Goal: Find specific page/section: Find specific page/section

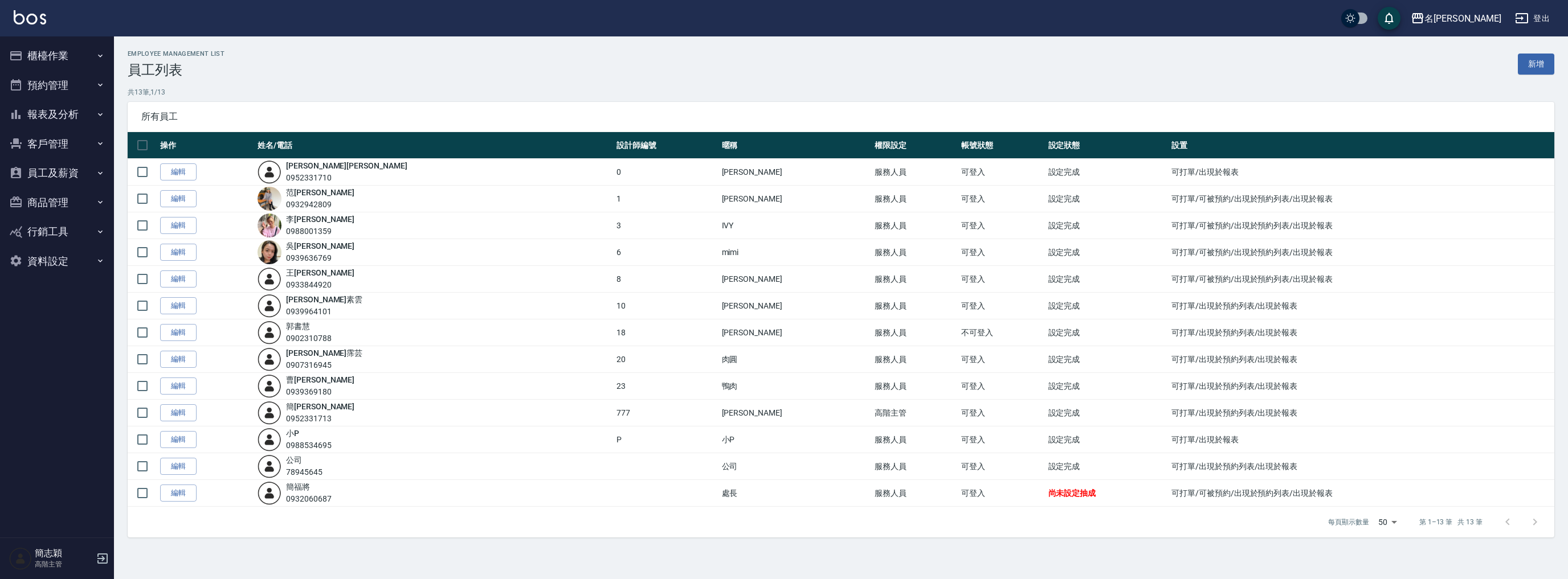
click at [65, 168] on button "員工及薪資" at bounding box center [57, 173] width 105 height 30
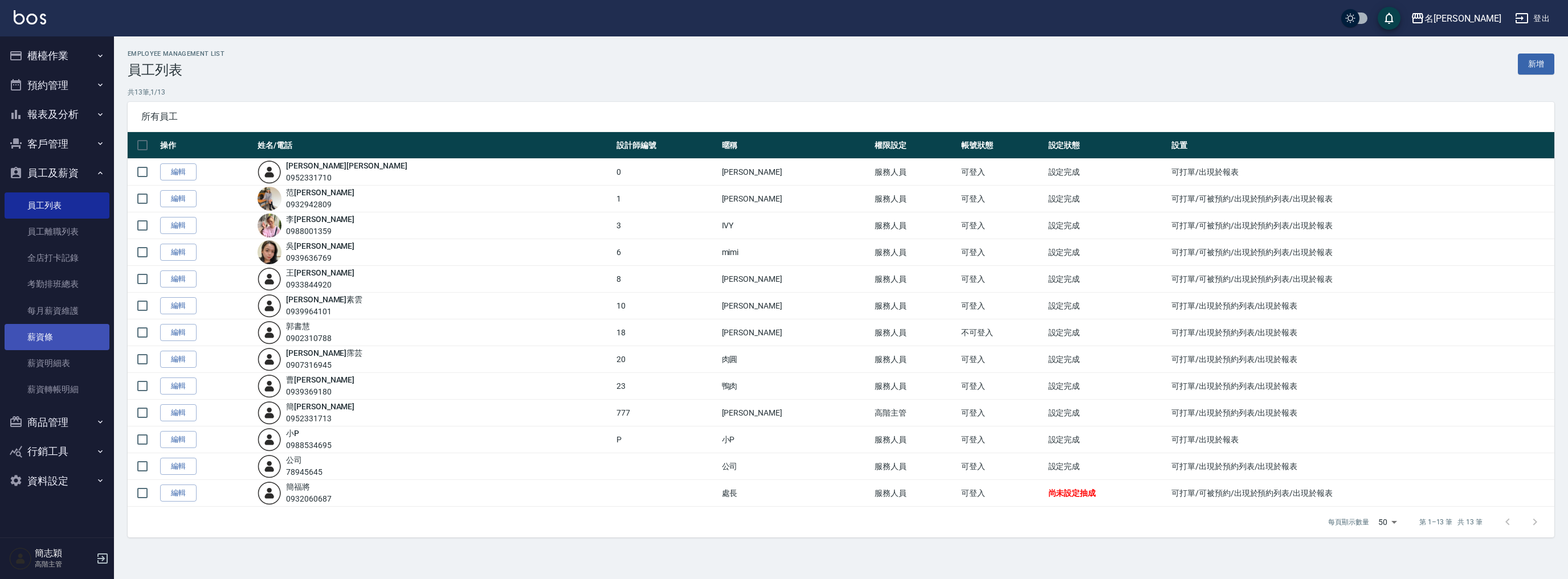
click at [82, 337] on link "薪資條" at bounding box center [57, 337] width 105 height 26
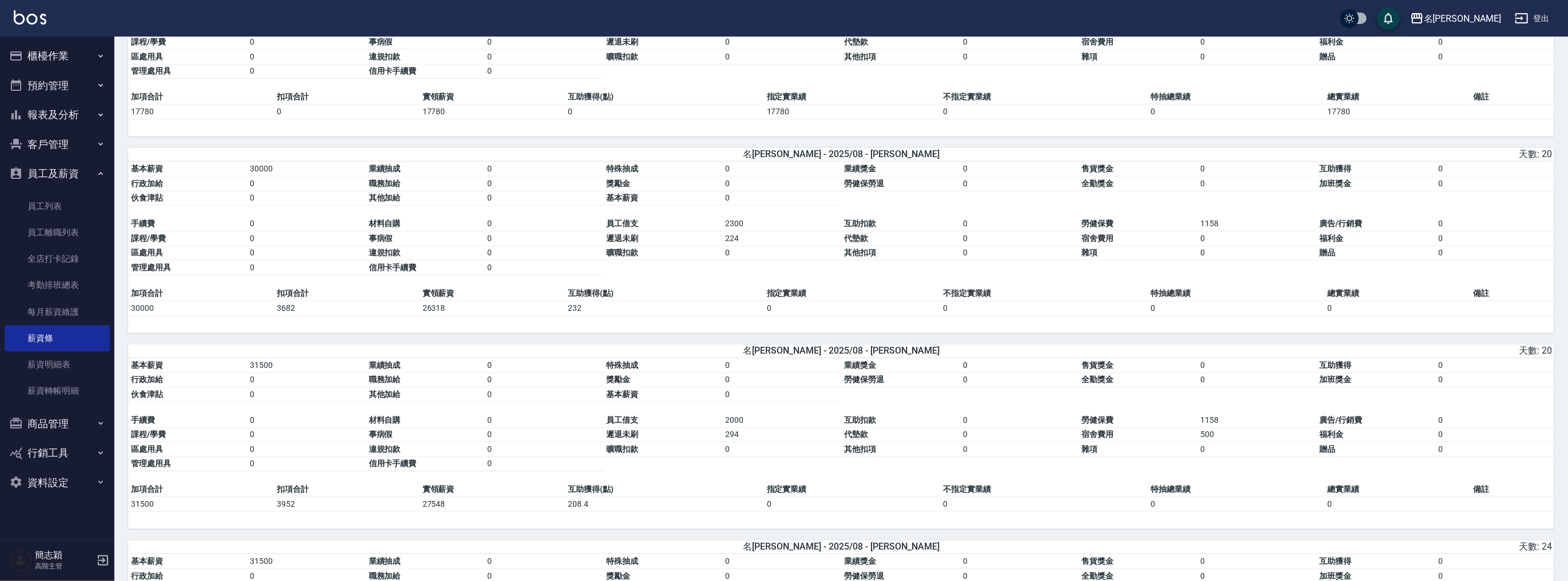
scroll to position [1173, 0]
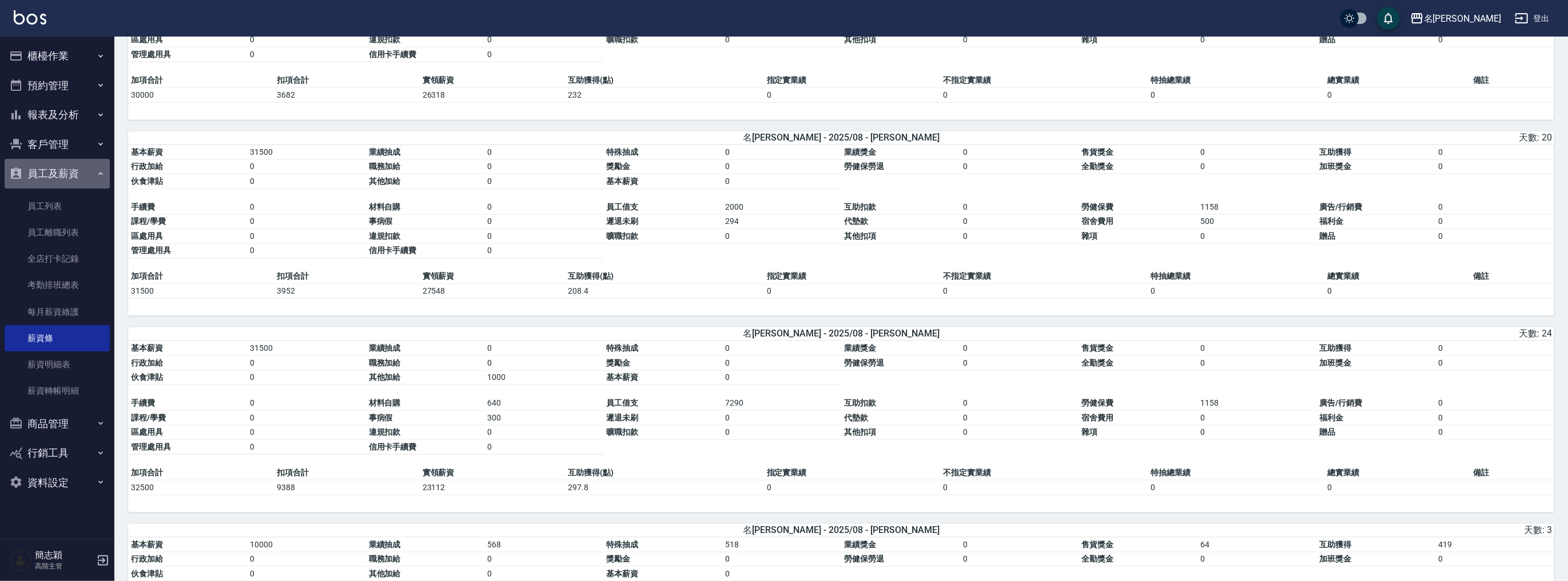
click at [89, 172] on button "員工及薪資" at bounding box center [57, 174] width 105 height 30
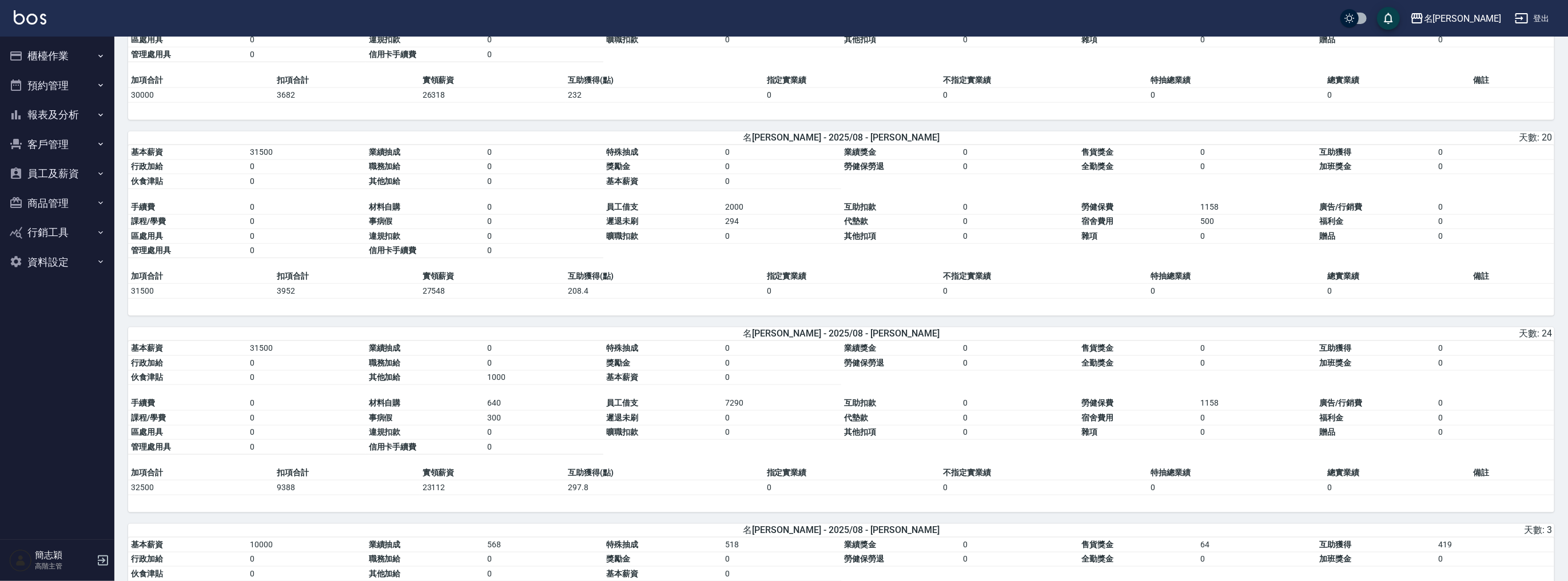
click at [83, 56] on button "櫃檯作業" at bounding box center [57, 56] width 105 height 30
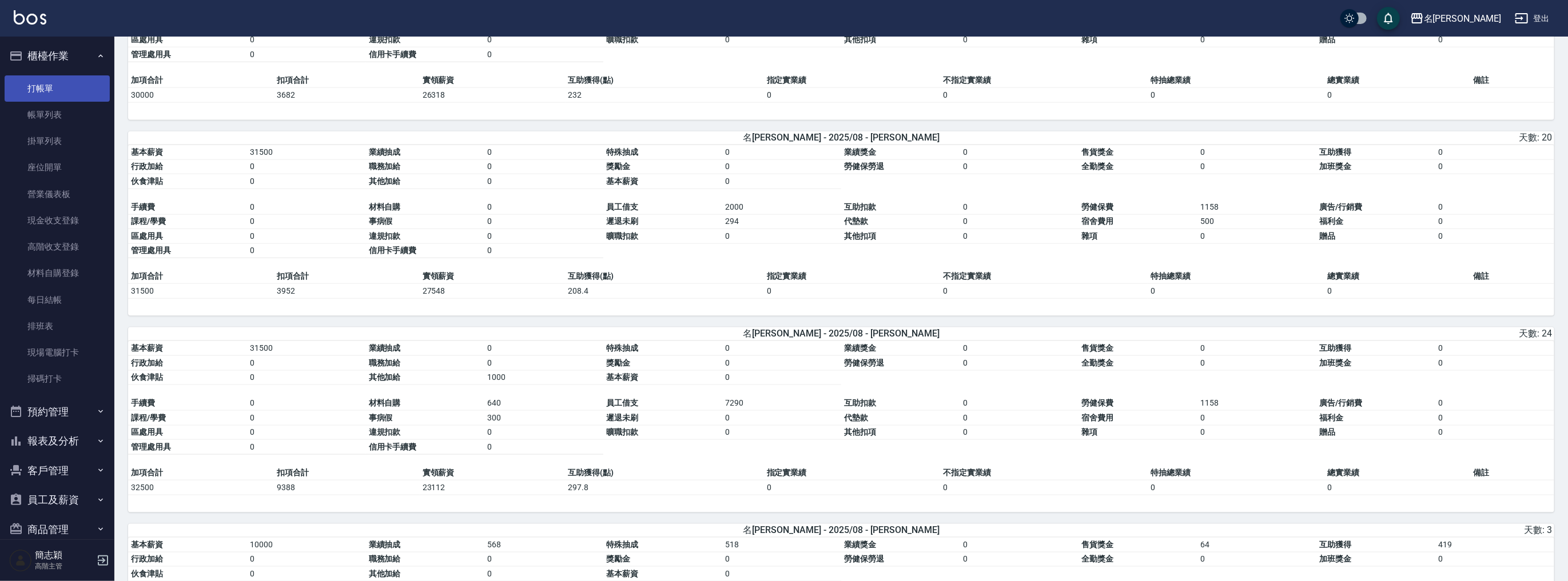
click at [71, 87] on link "打帳單" at bounding box center [57, 88] width 105 height 26
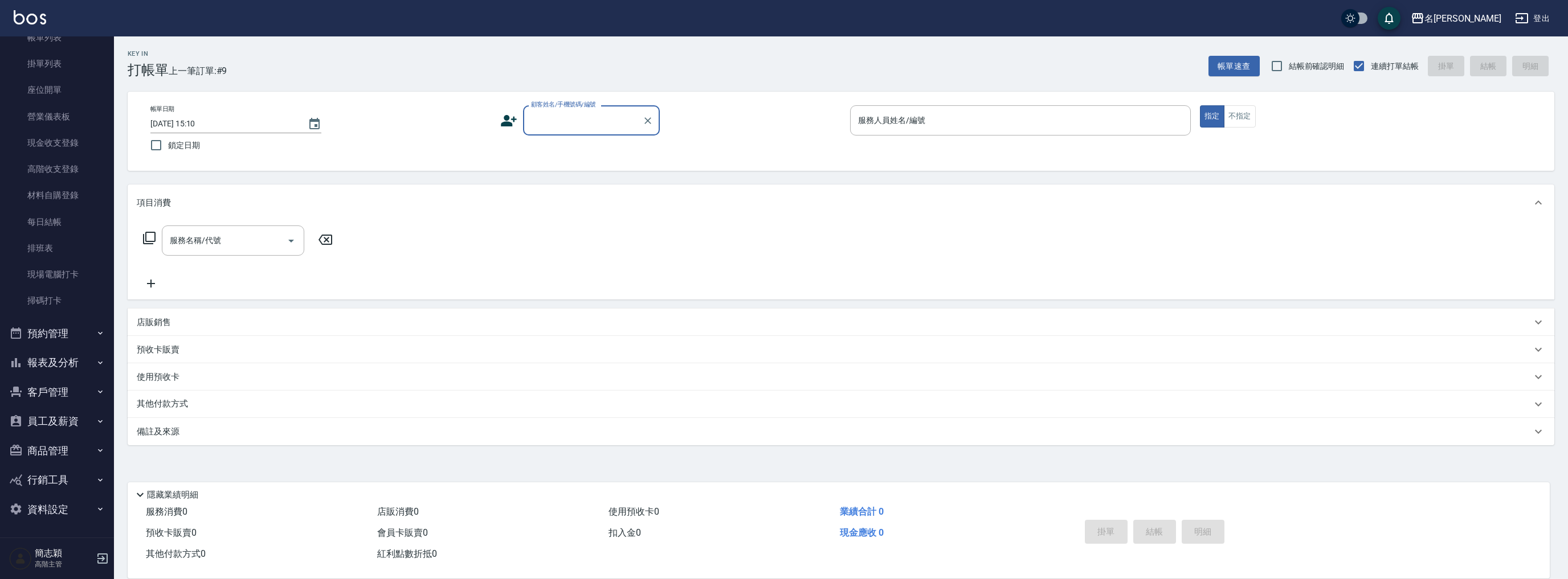
click at [68, 362] on button "報表及分析" at bounding box center [57, 363] width 105 height 30
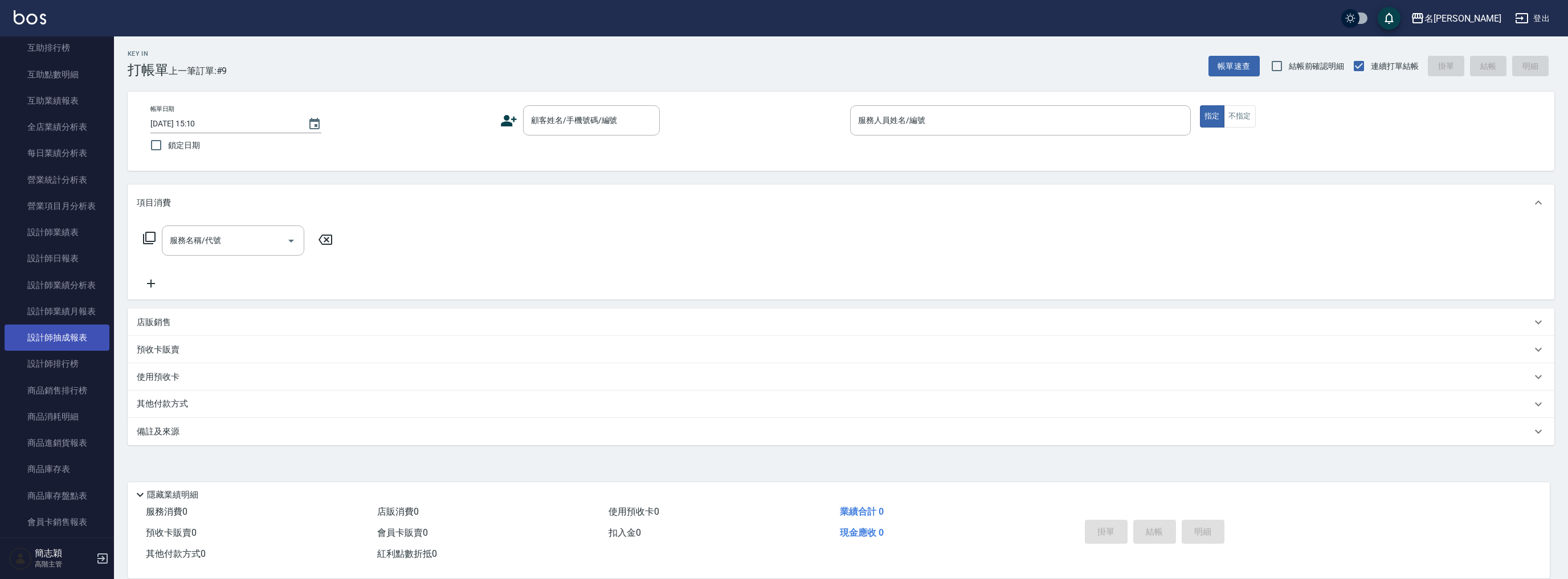
scroll to position [1219, 0]
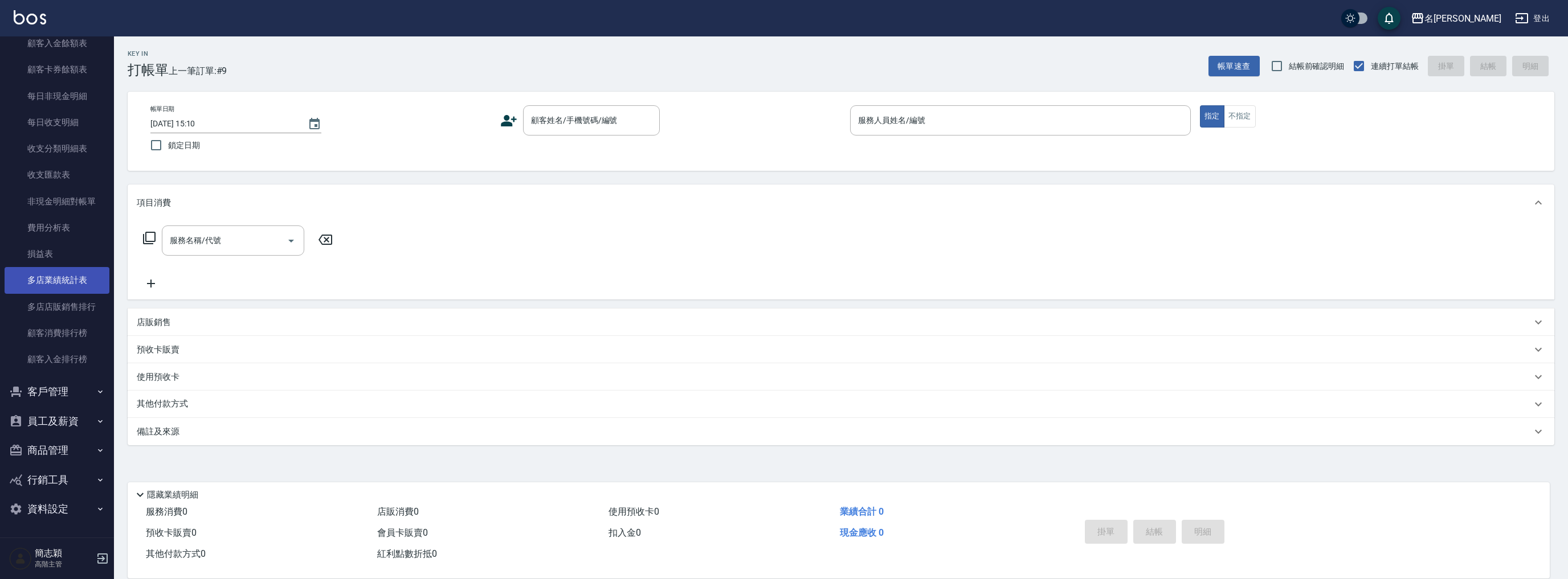
click at [71, 282] on link "多店業績統計表" at bounding box center [57, 280] width 105 height 26
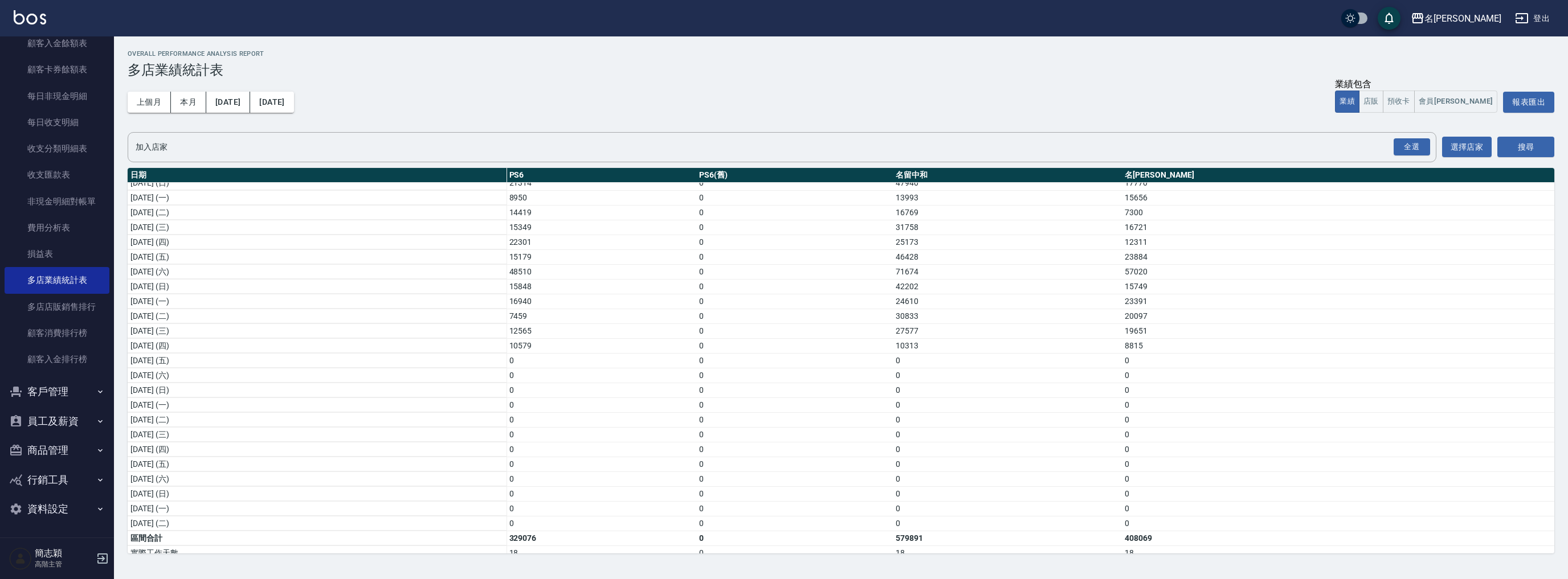
scroll to position [136, 0]
